Goal: Task Accomplishment & Management: Complete application form

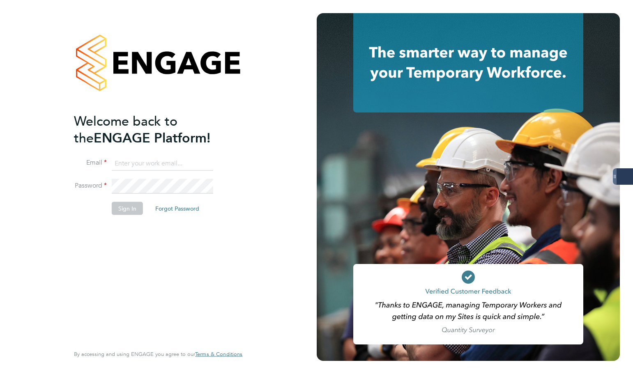
type input "[PERSON_NAME][EMAIL_ADDRESS][PERSON_NAME][DOMAIN_NAME]"
click at [128, 205] on button "Sign In" at bounding box center [127, 208] width 31 height 13
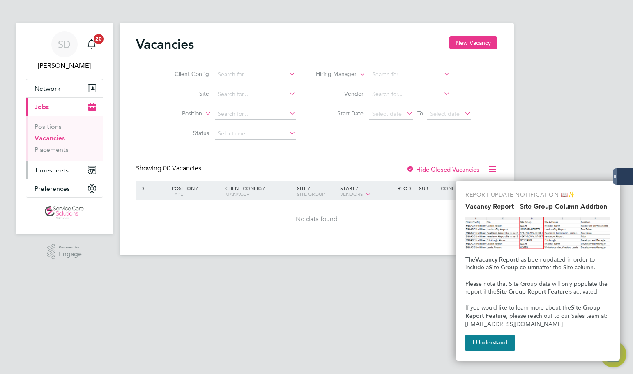
click at [58, 166] on span "Timesheets" at bounding box center [51, 170] width 34 height 8
click at [496, 336] on button "I Understand" at bounding box center [489, 343] width 49 height 16
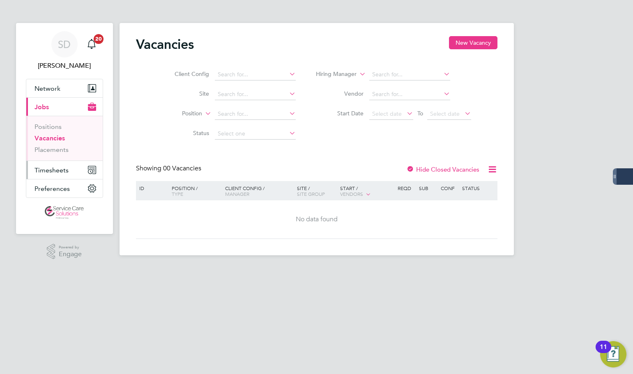
click at [43, 167] on span "Timesheets" at bounding box center [51, 170] width 34 height 8
click at [57, 169] on span "Timesheets" at bounding box center [51, 170] width 34 height 8
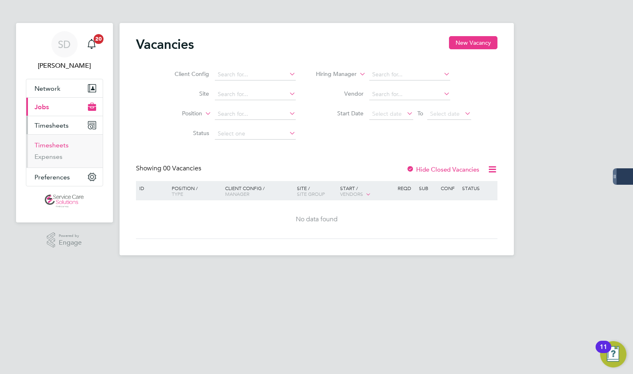
click at [52, 145] on link "Timesheets" at bounding box center [51, 145] width 34 height 8
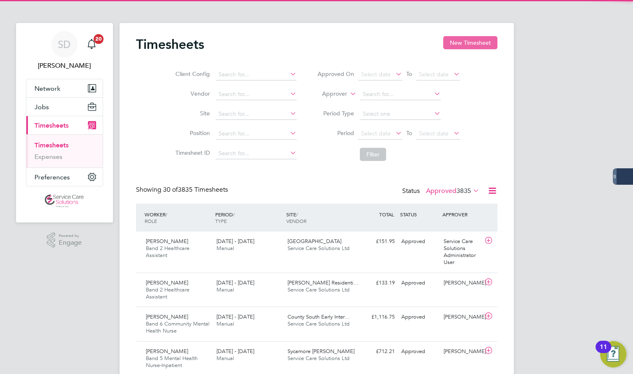
click at [462, 37] on button "New Timesheet" at bounding box center [470, 42] width 54 height 13
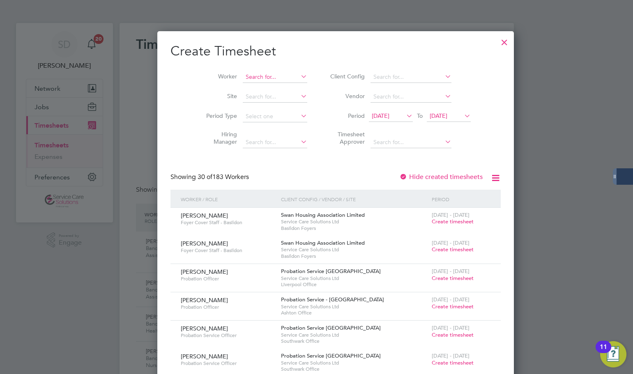
click at [244, 76] on input at bounding box center [275, 76] width 64 height 11
click at [259, 89] on li "[PERSON_NAME]" at bounding box center [255, 88] width 65 height 11
type input "[PERSON_NAME]"
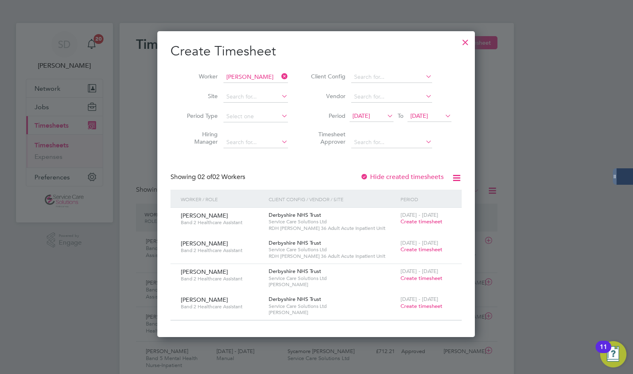
drag, startPoint x: 196, startPoint y: 155, endPoint x: 180, endPoint y: 150, distance: 17.0
click at [196, 155] on div "Create Timesheet Worker [PERSON_NAME] Site Period Type Hiring Manager Client Co…" at bounding box center [315, 182] width 291 height 278
click at [280, 76] on icon at bounding box center [280, 76] width 0 height 11
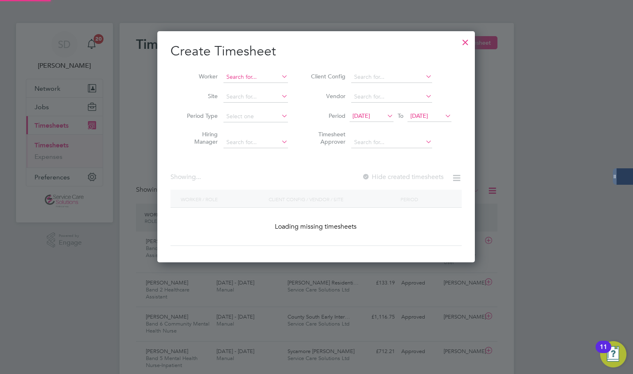
click at [267, 78] on input at bounding box center [255, 76] width 64 height 11
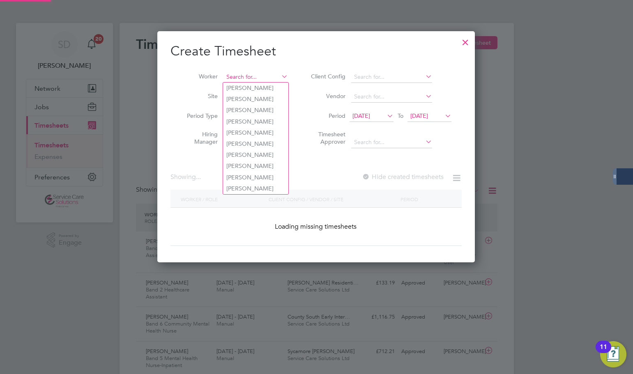
scroll to position [1460, 318]
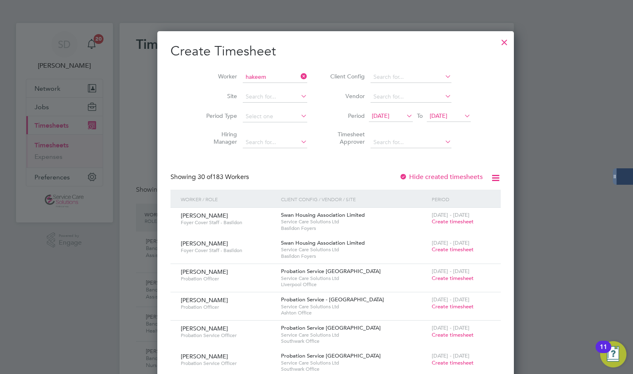
click at [237, 94] on li "[PERSON_NAME]" at bounding box center [261, 99] width 76 height 11
type input "[PERSON_NAME]"
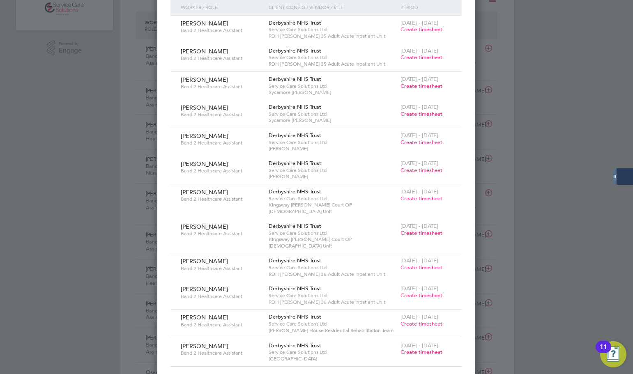
scroll to position [205, 0]
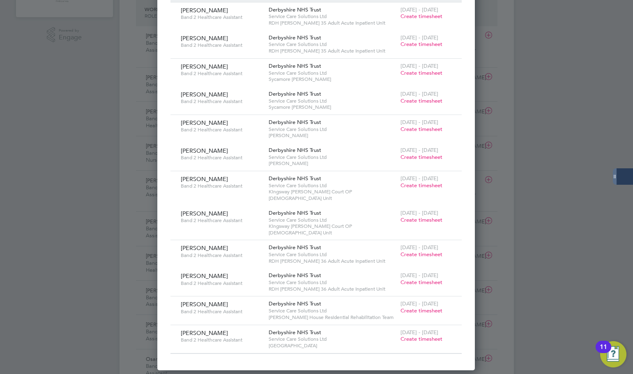
click at [415, 335] on span "Create timesheet" at bounding box center [421, 338] width 42 height 7
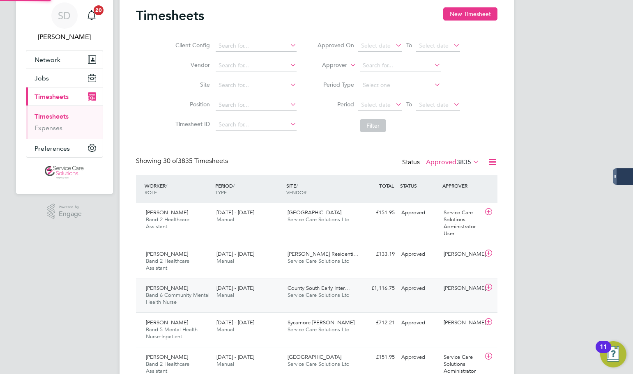
scroll to position [4, 4]
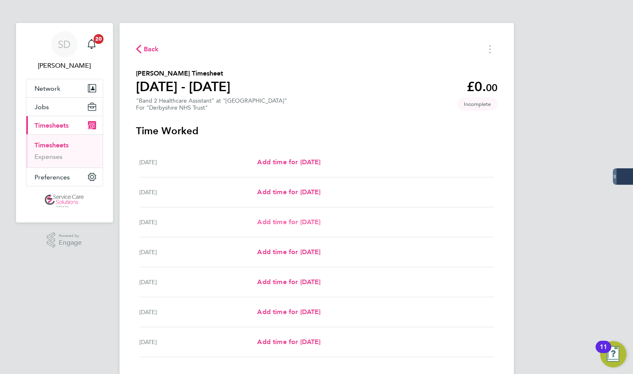
click at [291, 222] on span "Add time for [DATE]" at bounding box center [288, 222] width 63 height 8
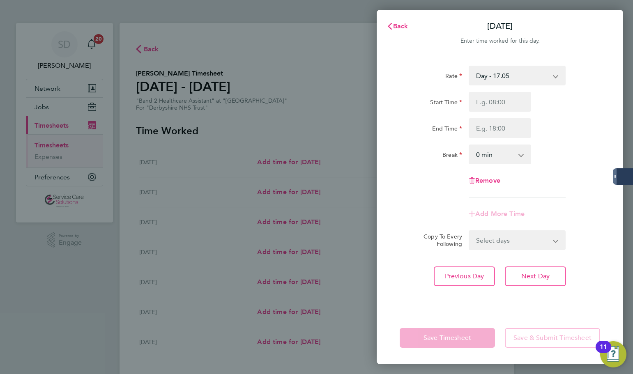
drag, startPoint x: 495, startPoint y: 72, endPoint x: 496, endPoint y: 82, distance: 10.3
click at [495, 72] on select "Day - 17.05 [DATE]/Bank Holiday - 30.86 [DATE]/Night - 23.87 Day (BG+10%) - 18.…" at bounding box center [511, 76] width 85 height 18
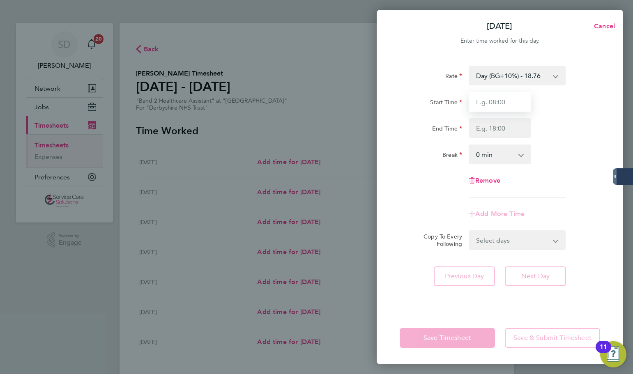
click at [487, 102] on input "Start Time" at bounding box center [499, 102] width 62 height 20
type input "14:00"
drag, startPoint x: 503, startPoint y: 126, endPoint x: 501, endPoint y: 117, distance: 9.3
click at [503, 126] on input "End Time" at bounding box center [499, 128] width 62 height 20
type input "20:00"
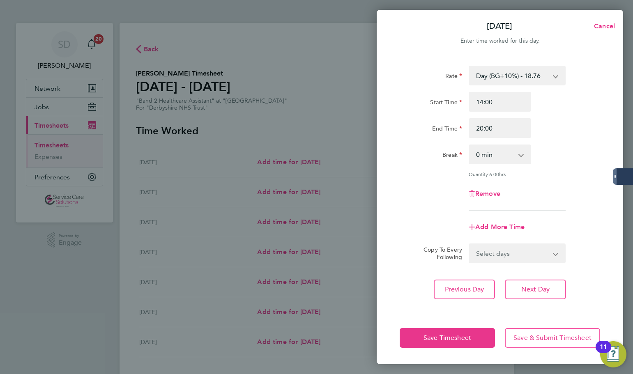
click at [368, 115] on div "[DATE] Cancel Enter time worked for this day. Rate Day (BG+10%) - 18.76 [DATE]/…" at bounding box center [316, 187] width 633 height 374
click at [489, 224] on span "Add More Time" at bounding box center [499, 227] width 49 height 8
select select "null"
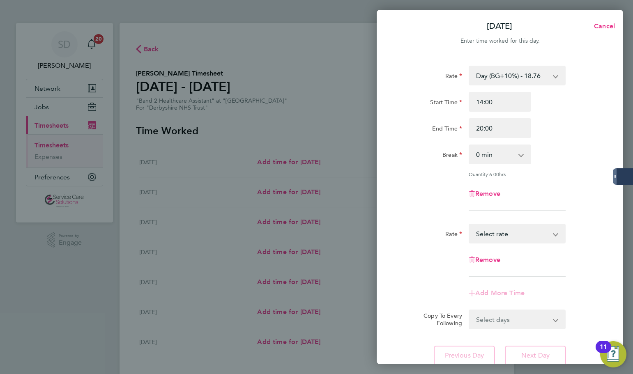
click at [495, 241] on select "[DATE]/Bank Holiday - 30.86 [DATE]/Night - 23.87 Day (BG+10%) - 18.76 Sat/Night…" at bounding box center [511, 234] width 85 height 18
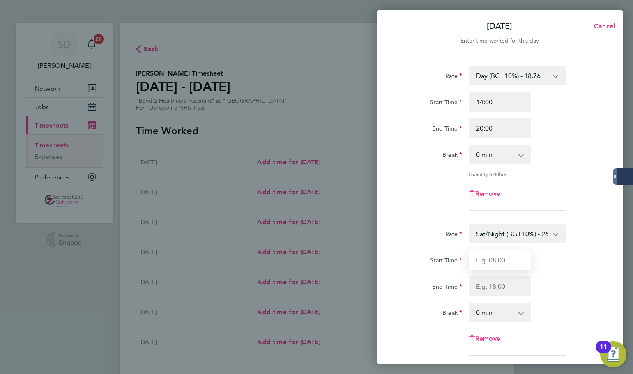
click at [496, 264] on input "Start Time" at bounding box center [499, 260] width 62 height 20
type input "20:00"
click at [493, 280] on input "End Time" at bounding box center [499, 286] width 62 height 20
type input "21:30"
click at [444, 214] on app-timesheet-line-form-group "Rate Day (BG+10%) - 18.76 [DATE]/Bank Holiday - 30.86 [DATE]/Night - 23.87 Sat/…" at bounding box center [499, 141] width 200 height 151
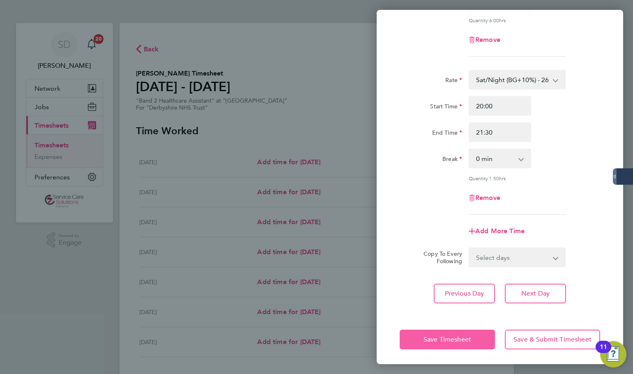
click at [445, 330] on button "Save Timesheet" at bounding box center [446, 340] width 95 height 20
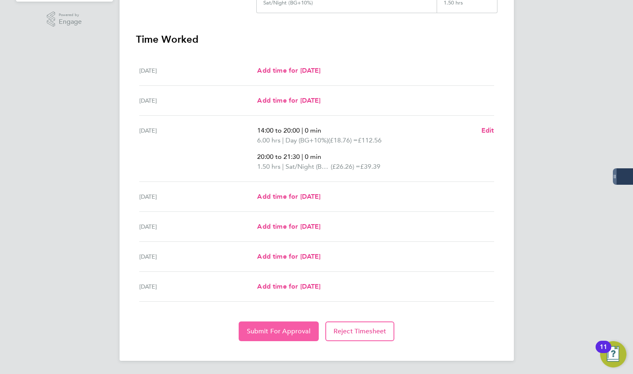
click at [273, 332] on span "Submit For Approval" at bounding box center [279, 331] width 64 height 8
